Goal: Task Accomplishment & Management: Manage account settings

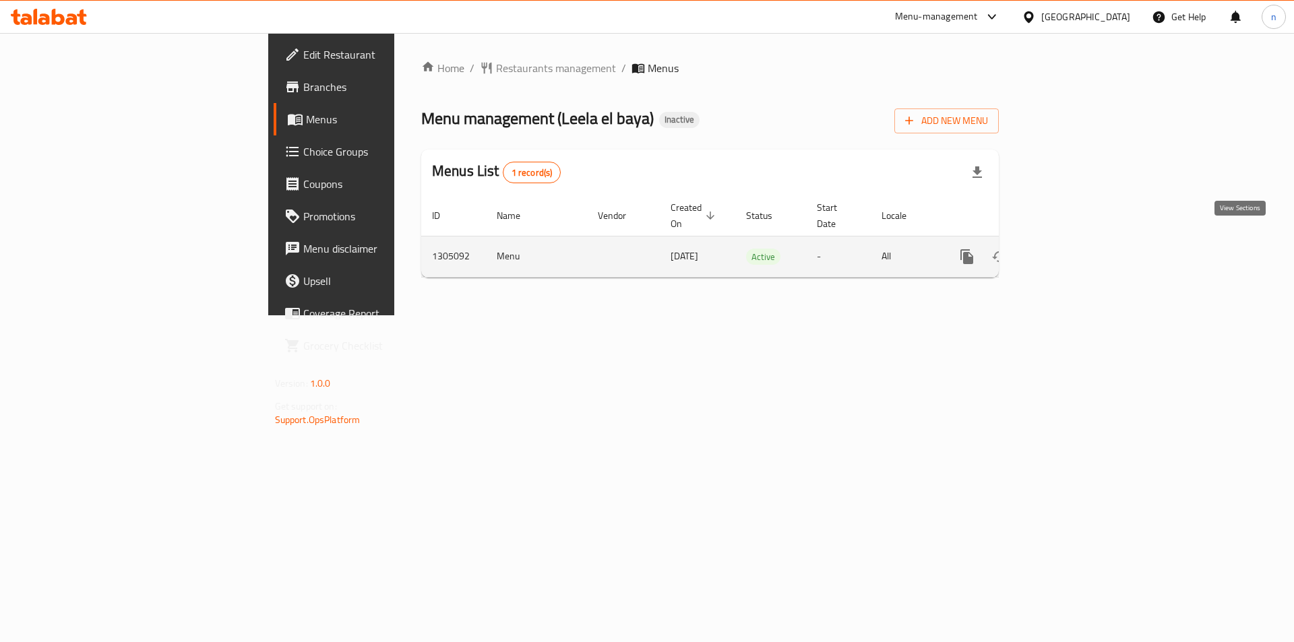
click at [1070, 251] on icon "enhanced table" at bounding box center [1064, 257] width 12 height 12
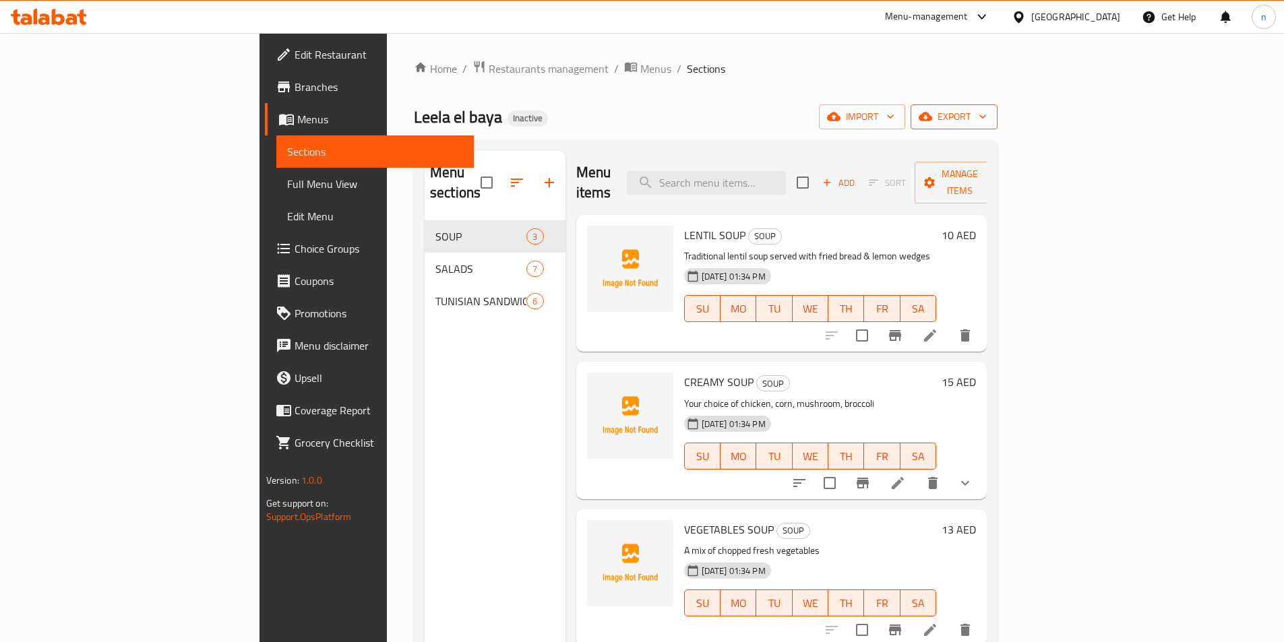
click at [932, 111] on icon "button" at bounding box center [924, 116] width 13 height 13
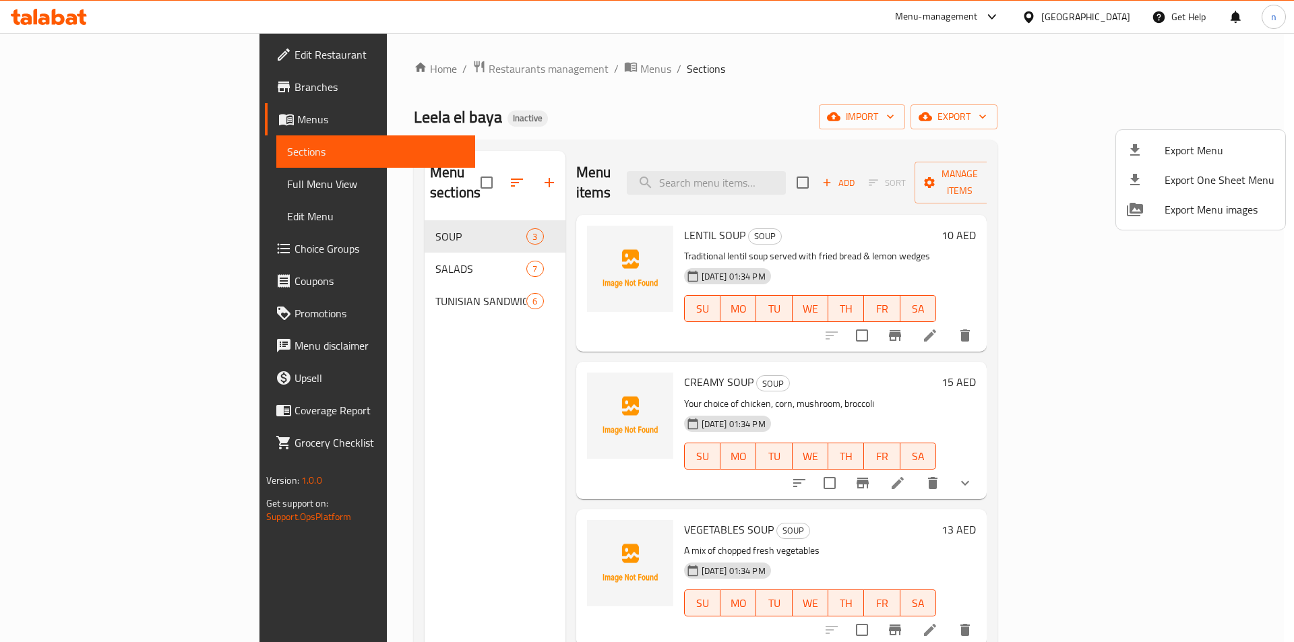
click at [1008, 113] on div at bounding box center [647, 321] width 1294 height 642
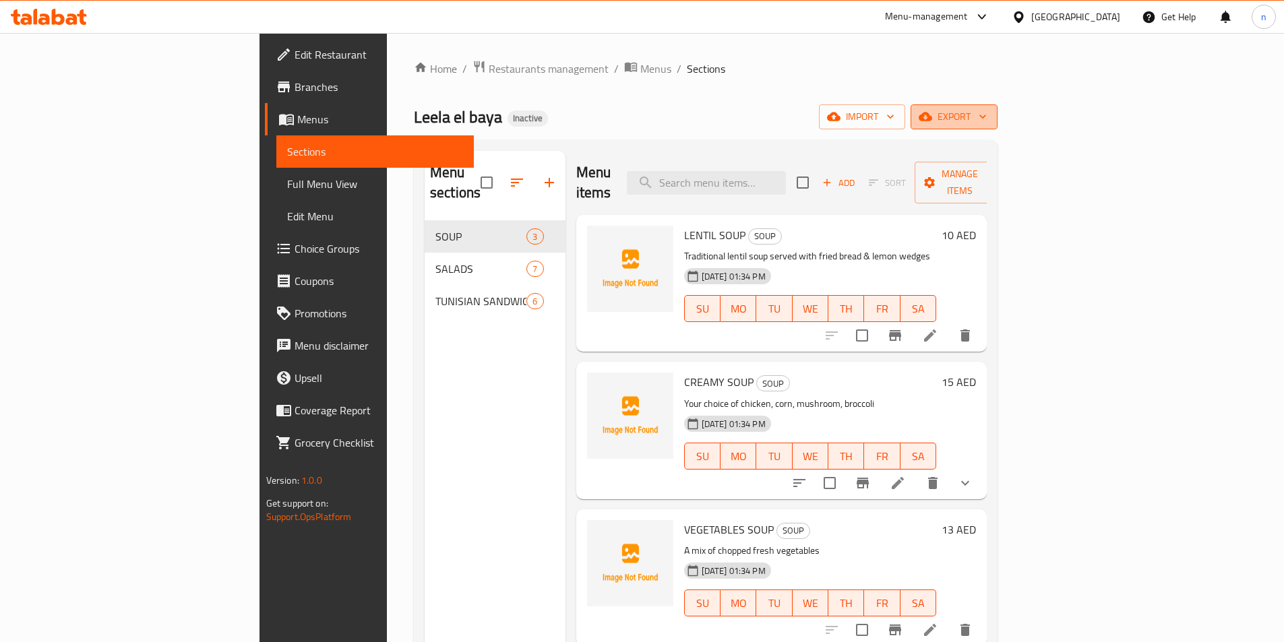
click at [986, 113] on span "export" at bounding box center [953, 116] width 65 height 17
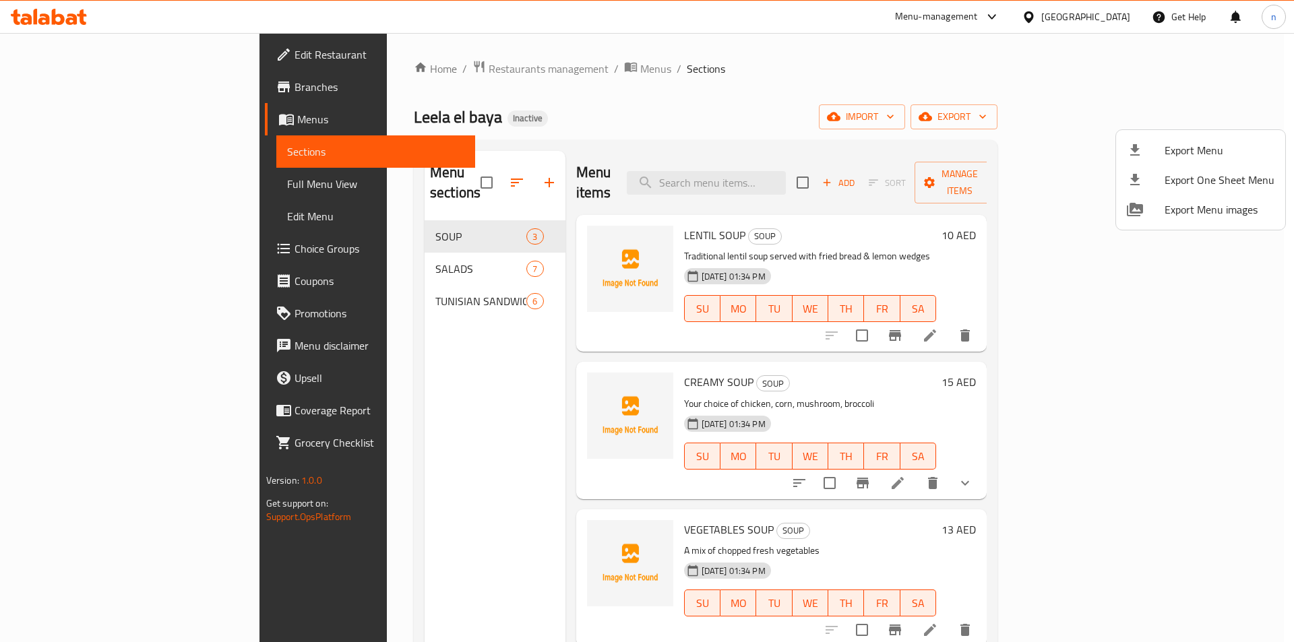
click at [1100, 123] on div at bounding box center [647, 321] width 1294 height 642
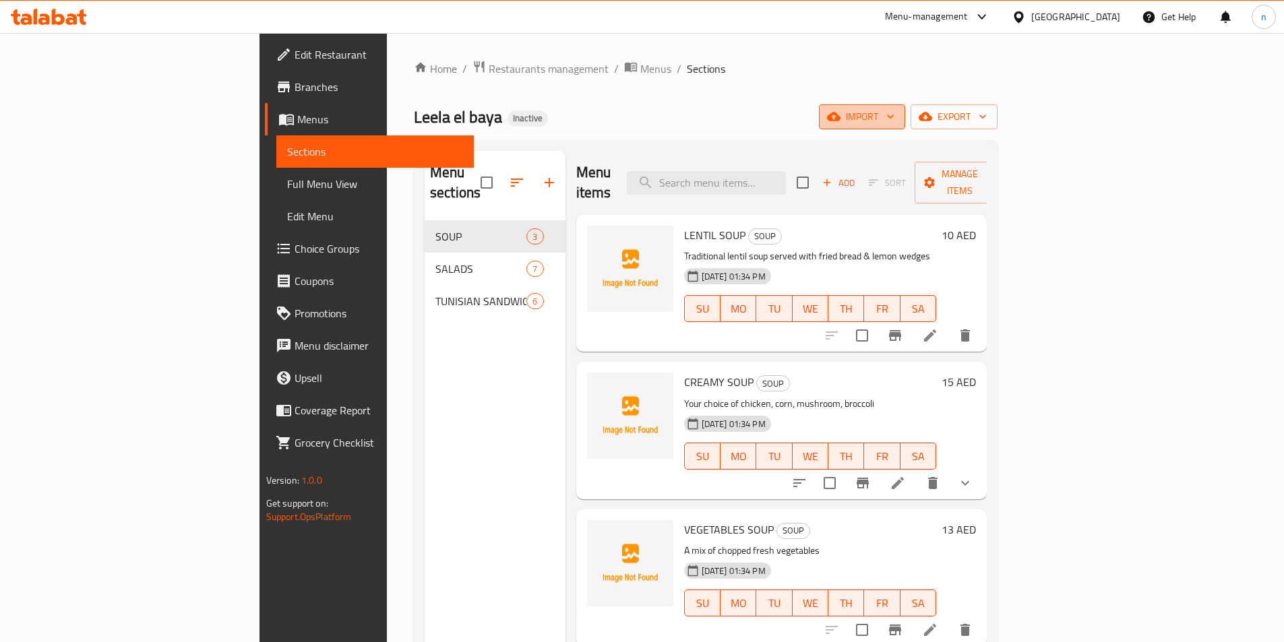
click at [894, 123] on span "import" at bounding box center [861, 116] width 65 height 17
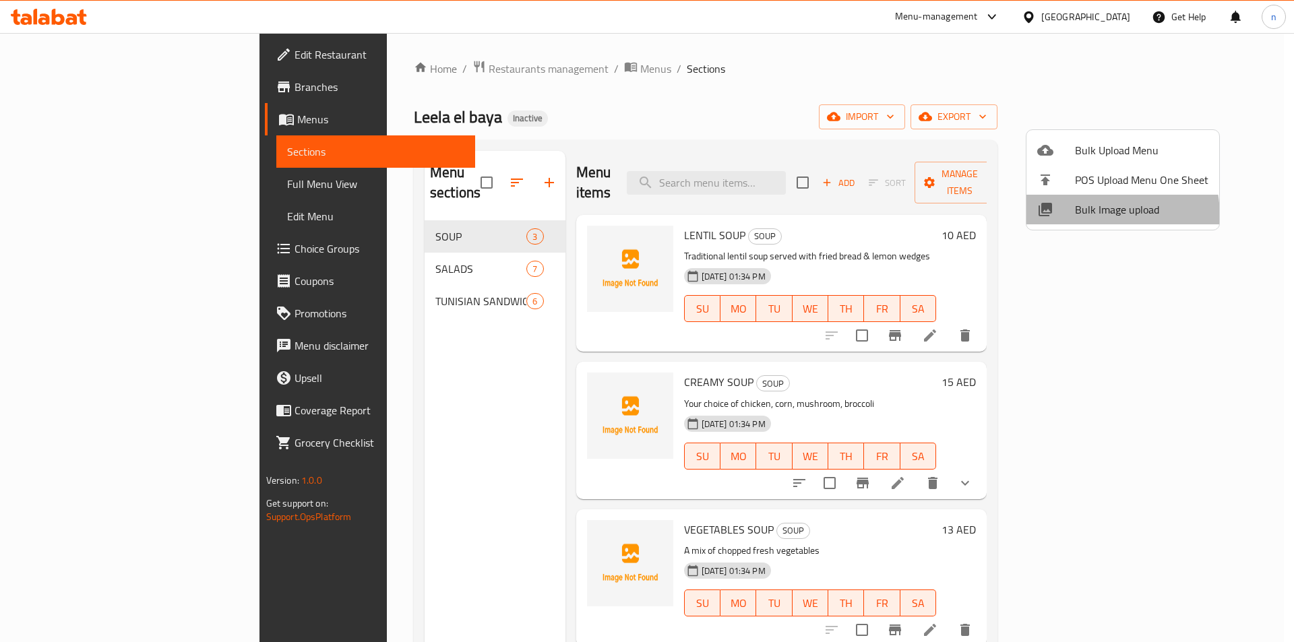
click at [1076, 217] on span "Bulk Image upload" at bounding box center [1141, 209] width 133 height 16
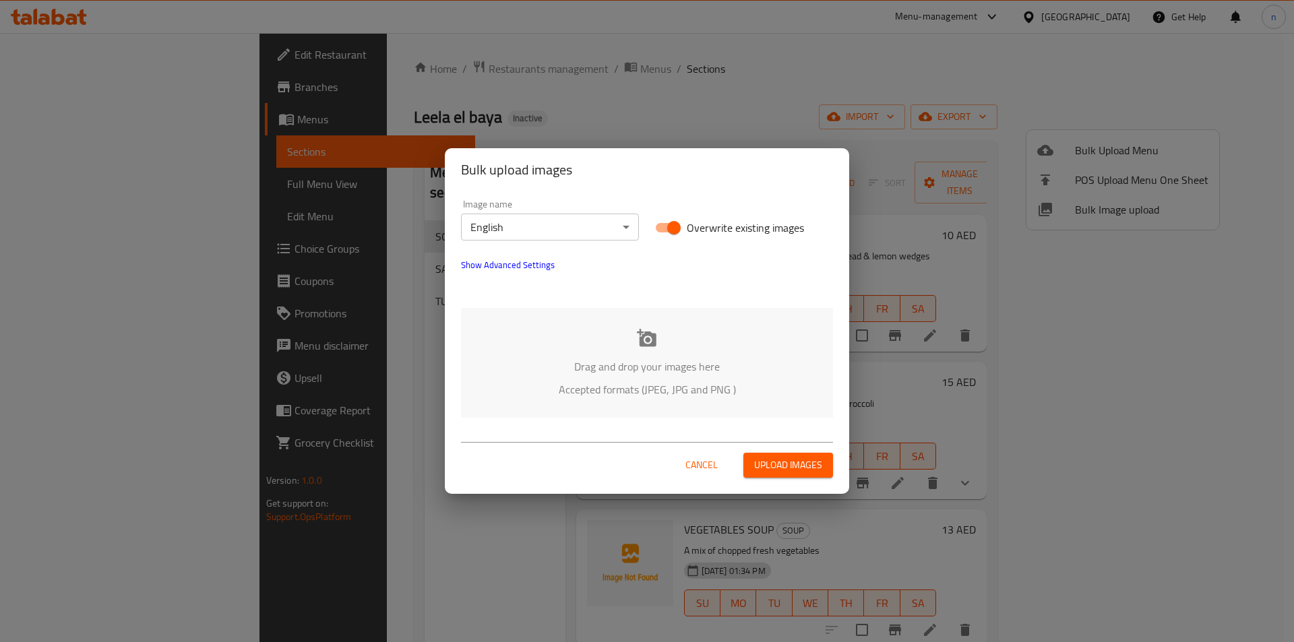
click at [870, 96] on div "Bulk upload images Image name English ​ Overwrite existing images Show Advanced…" at bounding box center [647, 321] width 1294 height 642
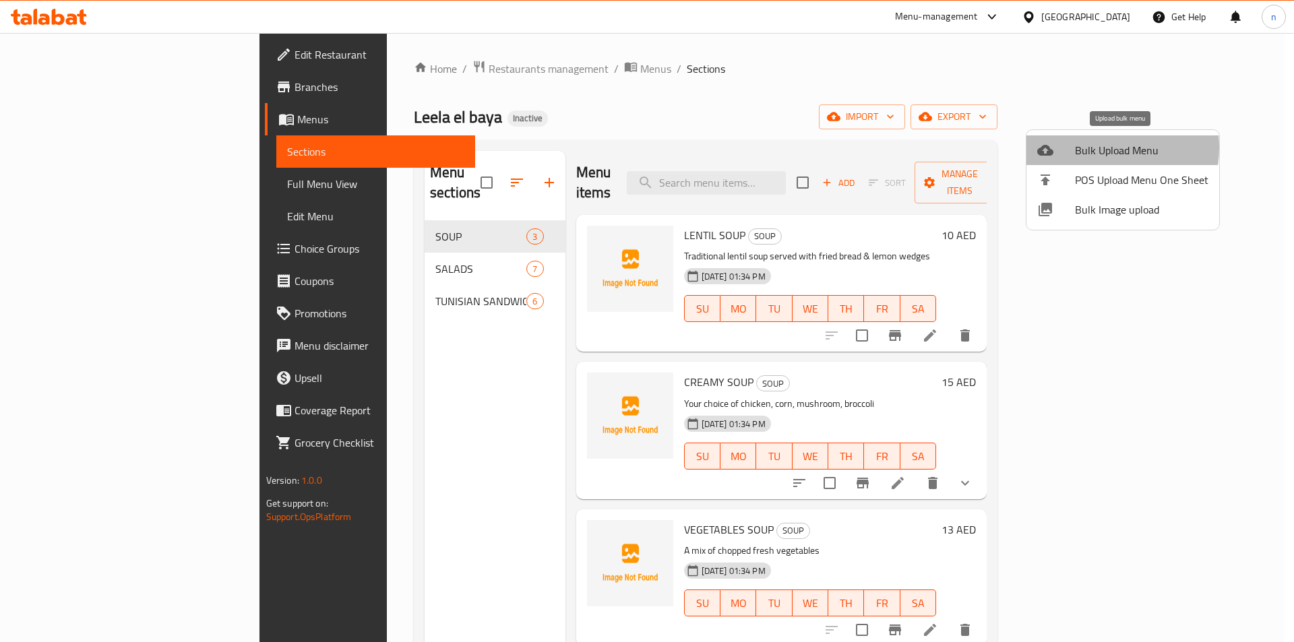
click at [1092, 148] on span "Bulk Upload Menu" at bounding box center [1141, 150] width 133 height 16
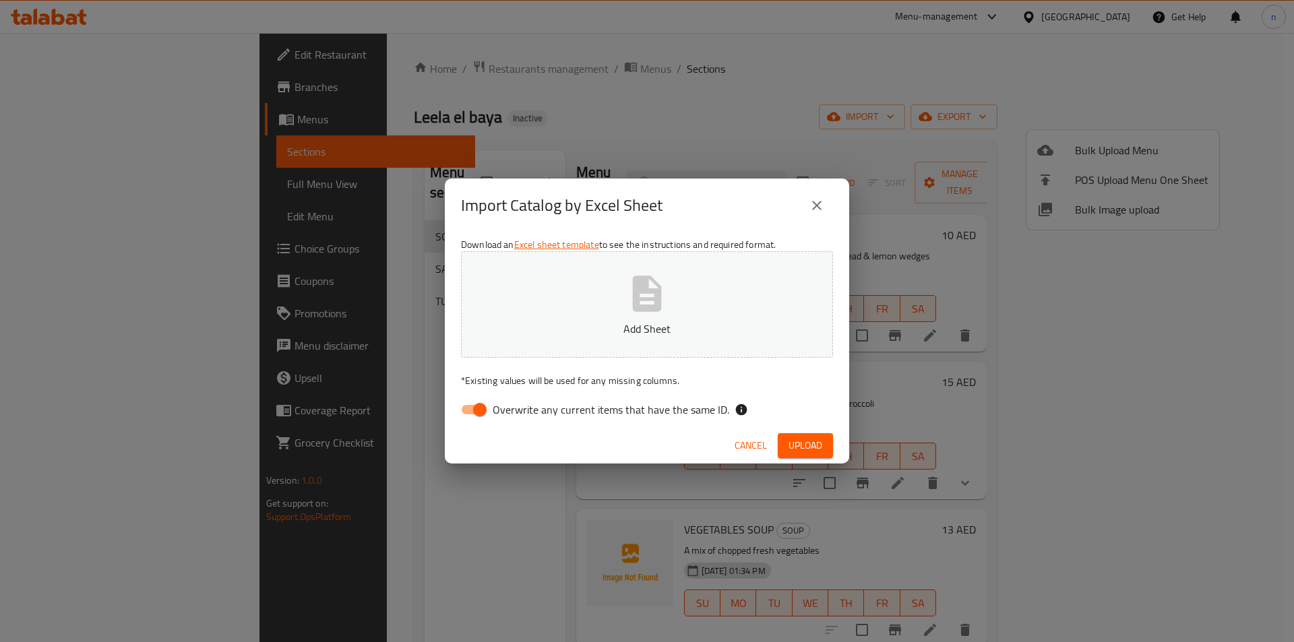
click at [465, 406] on input "Overwrite any current items that have the same ID." at bounding box center [479, 410] width 77 height 26
checkbox input "false"
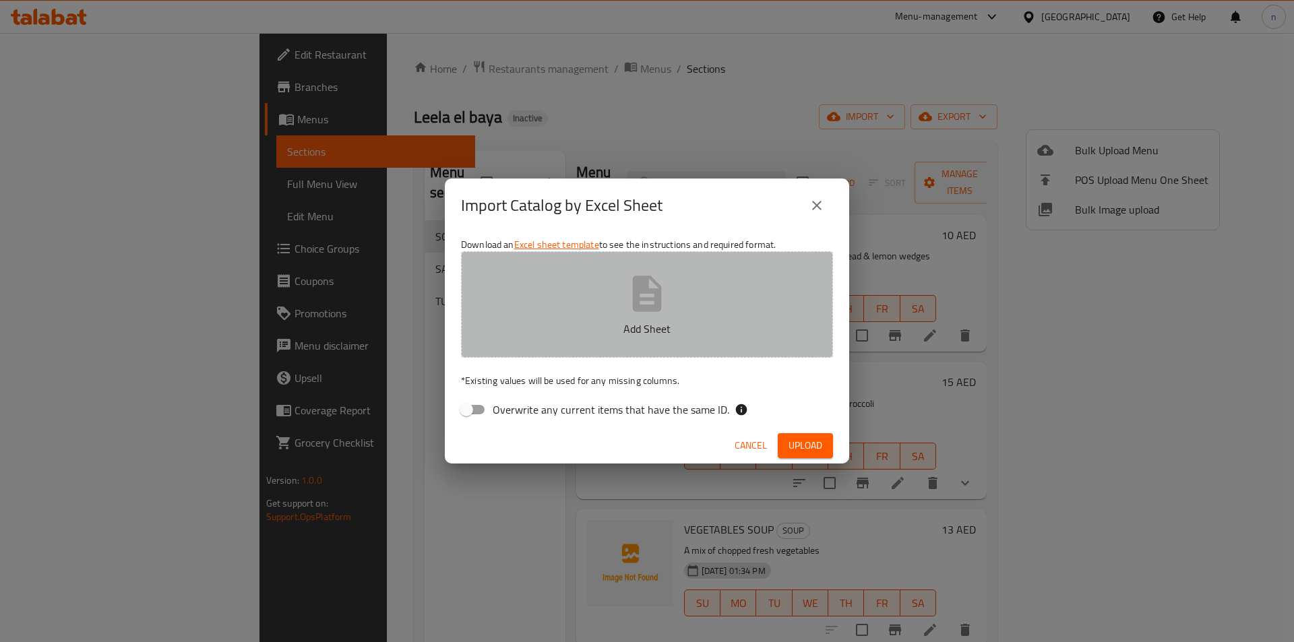
click at [604, 313] on button "Add Sheet" at bounding box center [647, 304] width 372 height 106
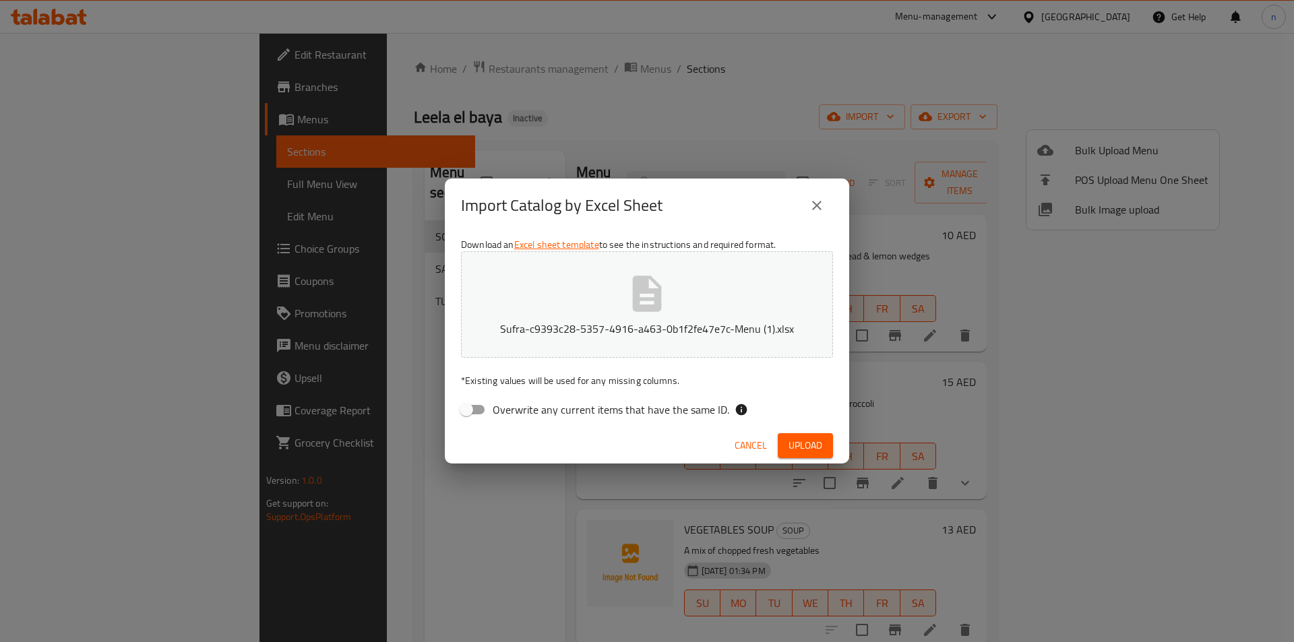
click at [815, 441] on span "Upload" at bounding box center [805, 445] width 34 height 17
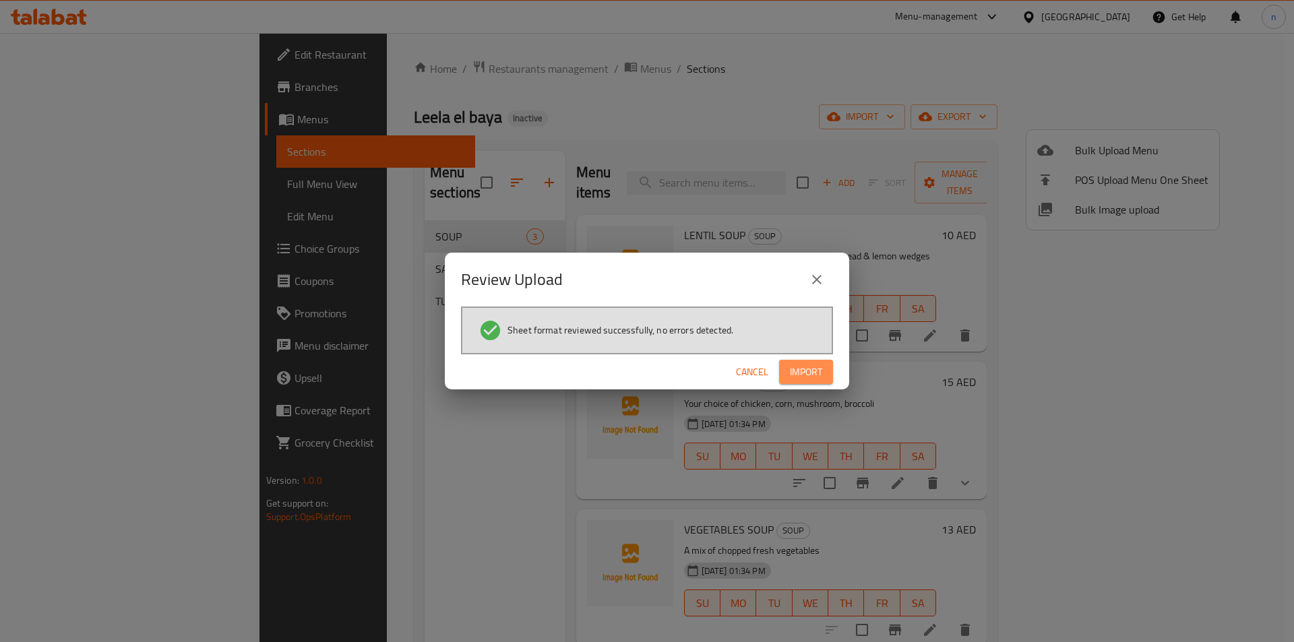
click at [817, 375] on span "Import" at bounding box center [806, 372] width 32 height 17
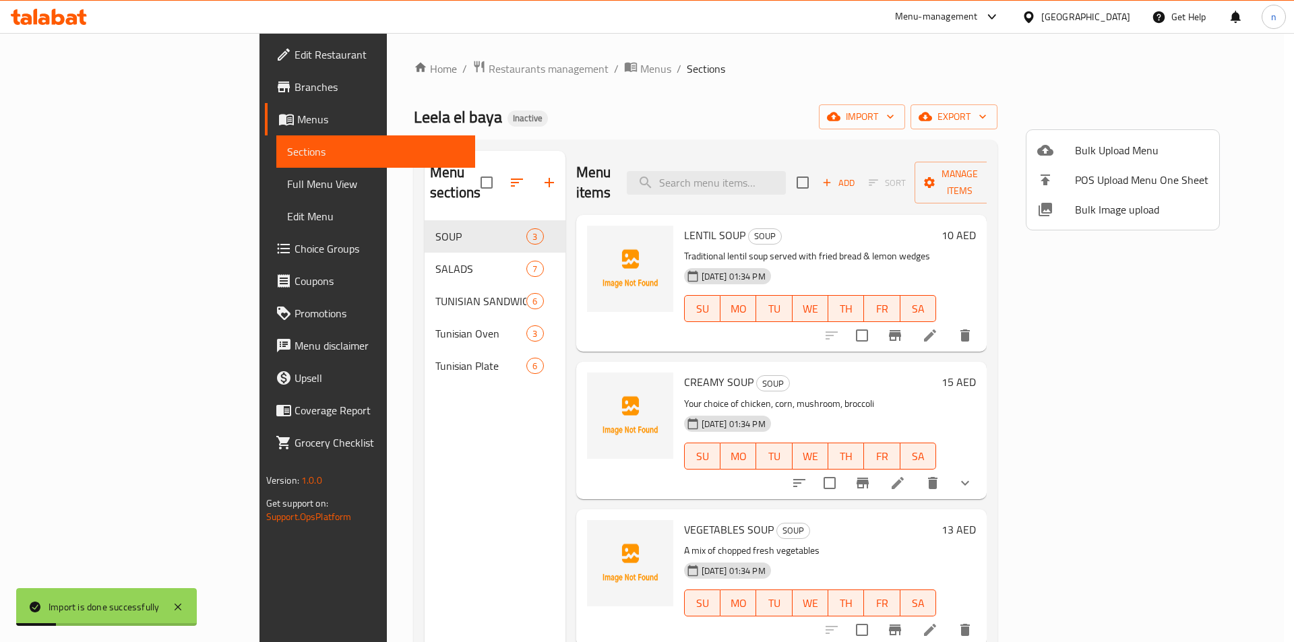
click at [84, 196] on div at bounding box center [647, 321] width 1294 height 642
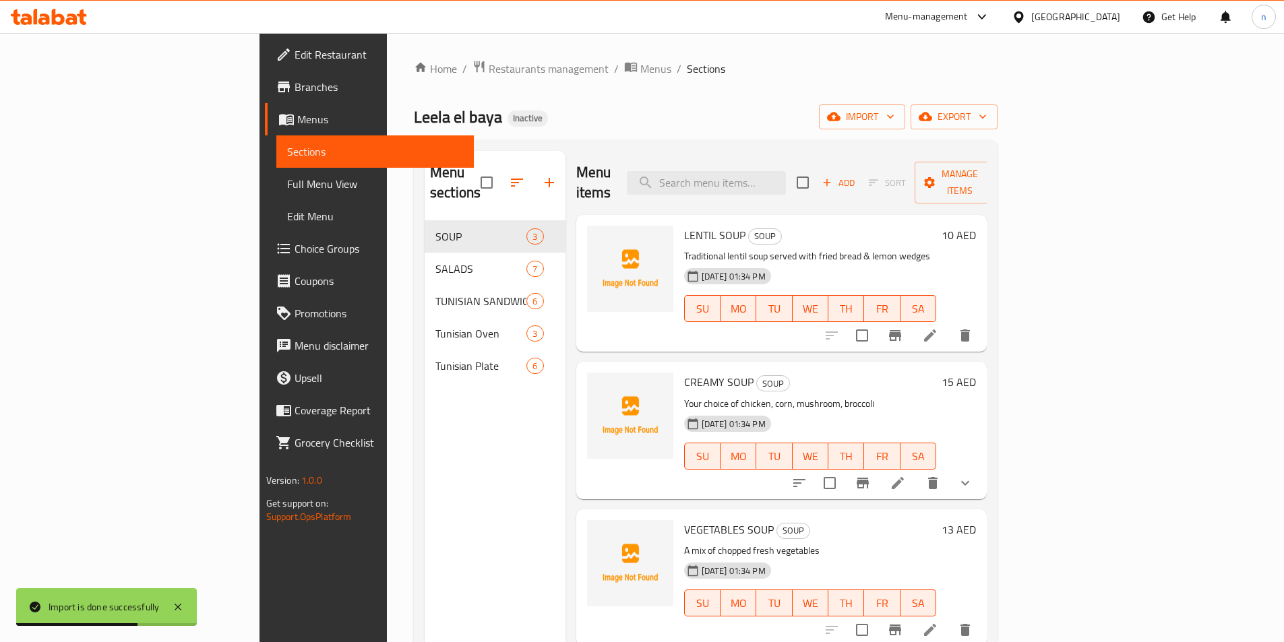
click at [287, 181] on span "Full Menu View" at bounding box center [375, 184] width 176 height 16
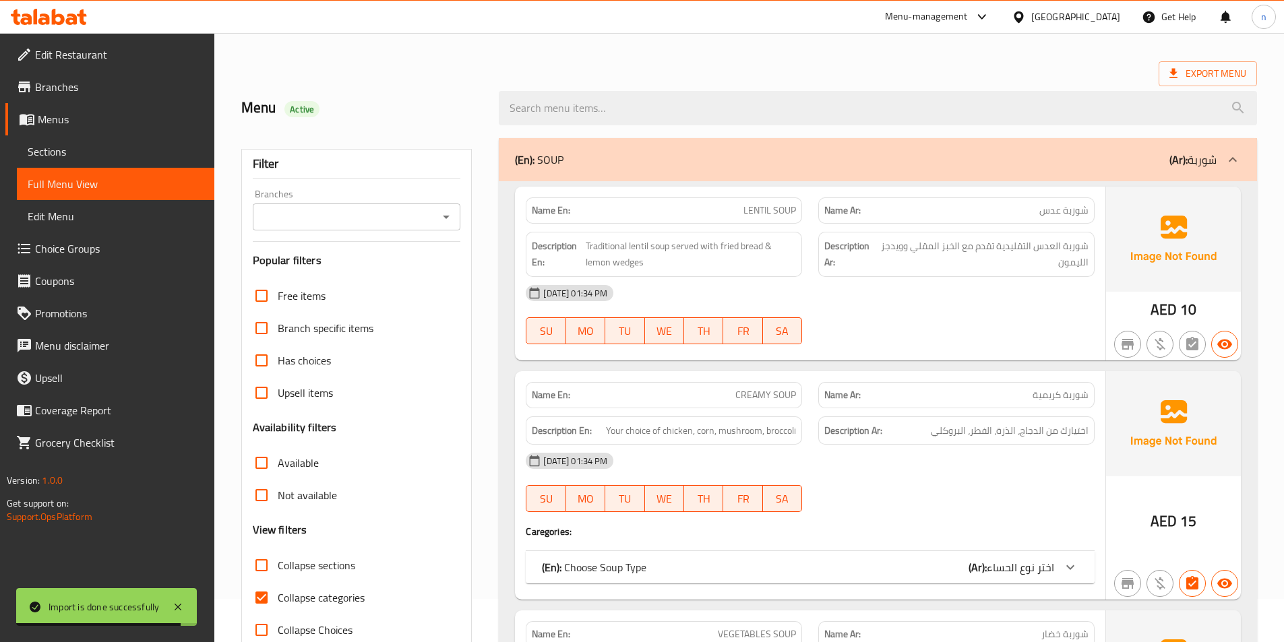
scroll to position [67, 0]
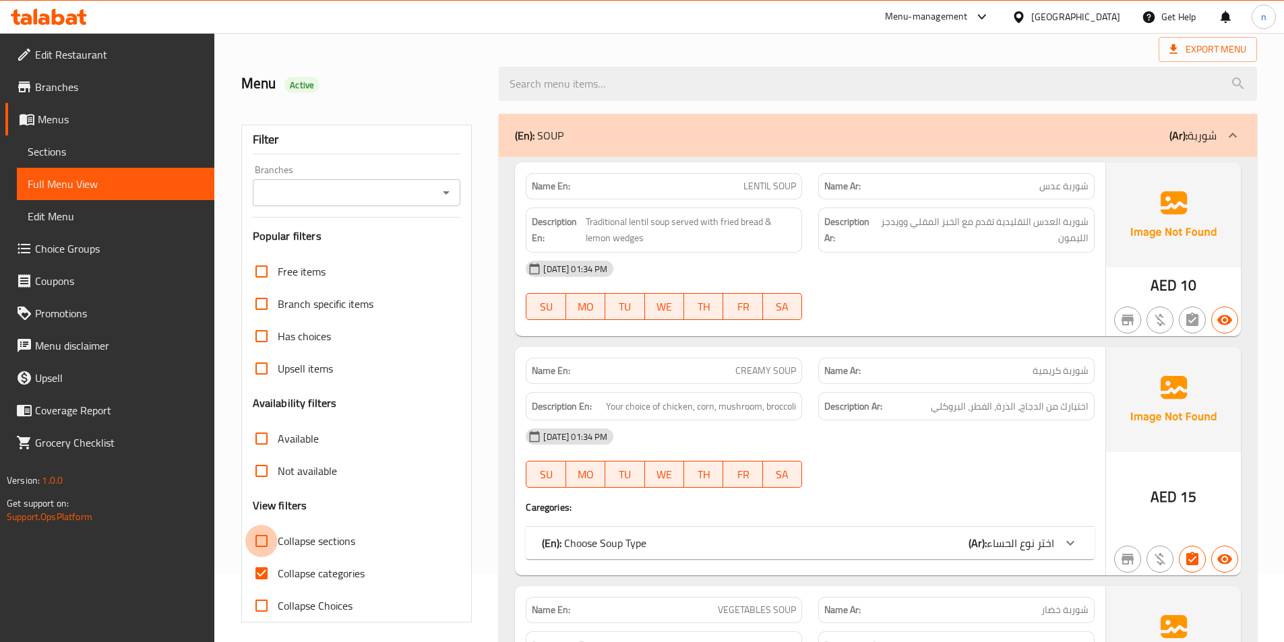
drag, startPoint x: 257, startPoint y: 546, endPoint x: 263, endPoint y: 569, distance: 23.0
click at [259, 546] on input "Collapse sections" at bounding box center [261, 541] width 32 height 32
checkbox input "true"
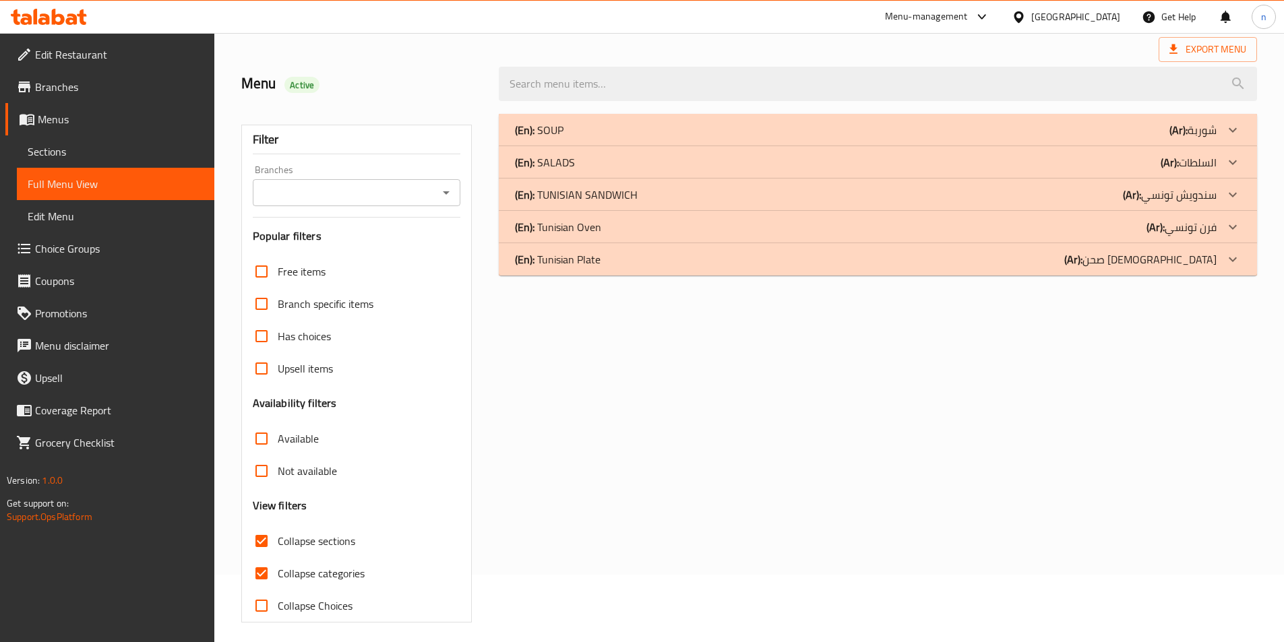
click at [263, 575] on input "Collapse categories" at bounding box center [261, 573] width 32 height 32
checkbox input "false"
click at [623, 138] on div "(En): Tunisian Oven (Ar): فرن تونسي" at bounding box center [865, 130] width 701 height 16
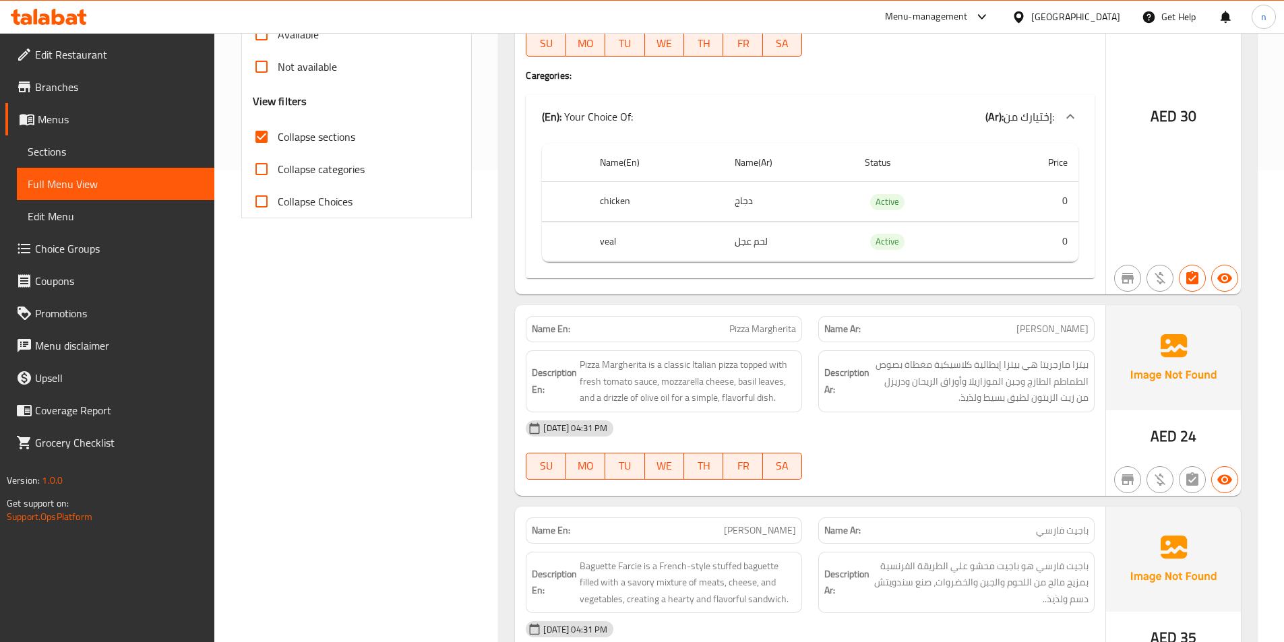
scroll to position [623, 0]
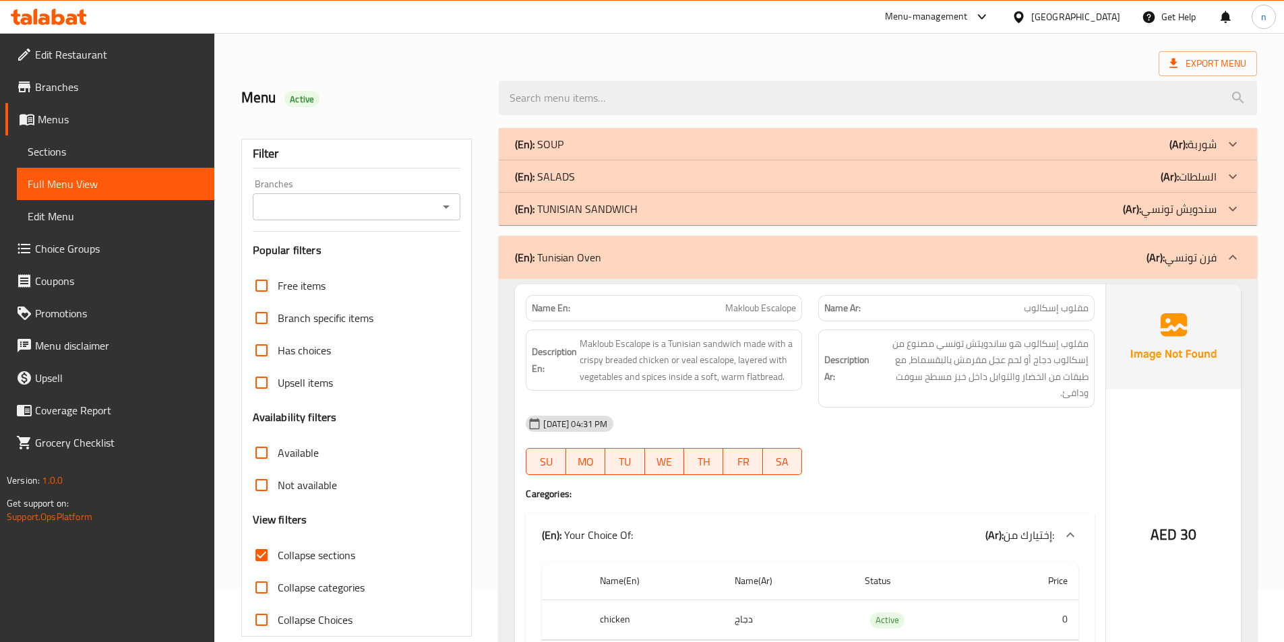
scroll to position [0, 0]
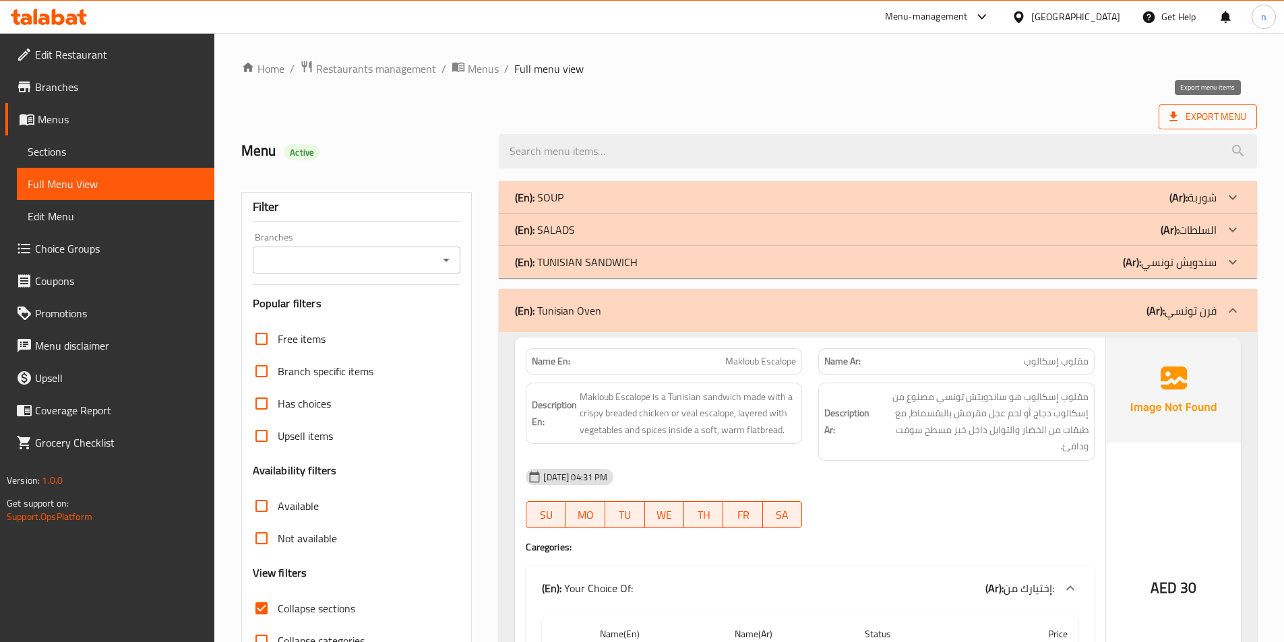
click at [1226, 116] on span "Export Menu" at bounding box center [1207, 116] width 77 height 17
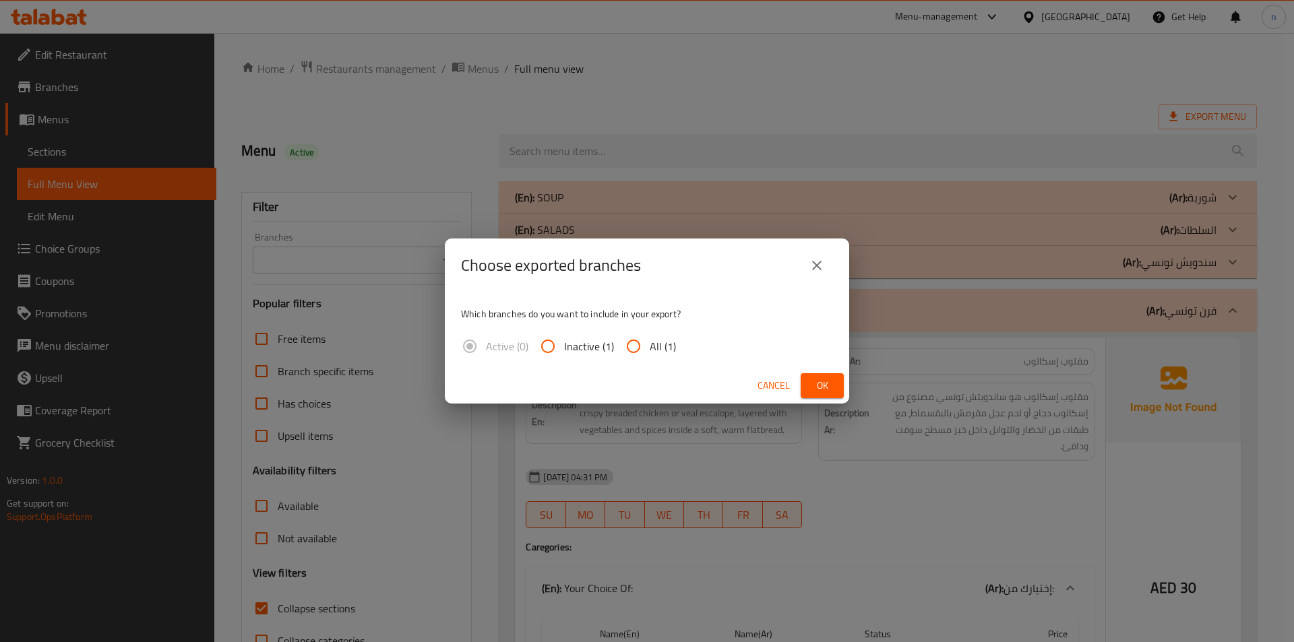
click at [633, 344] on input "All (1)" at bounding box center [633, 346] width 32 height 32
radio input "true"
click at [815, 389] on span "Ok" at bounding box center [822, 385] width 22 height 17
